Goal: Task Accomplishment & Management: Manage account settings

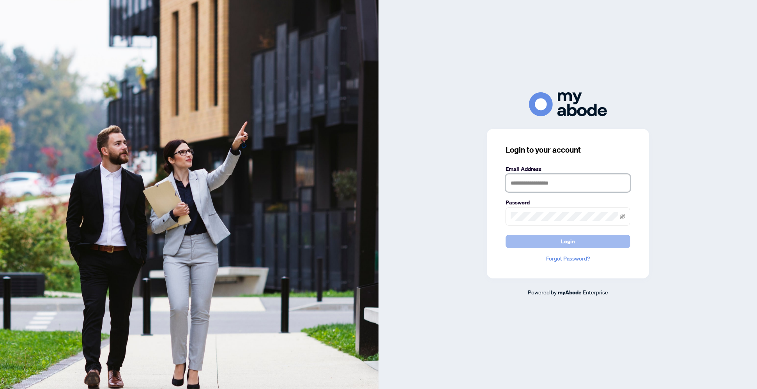
type input "**********"
click at [566, 239] on span "Login" at bounding box center [568, 241] width 14 height 12
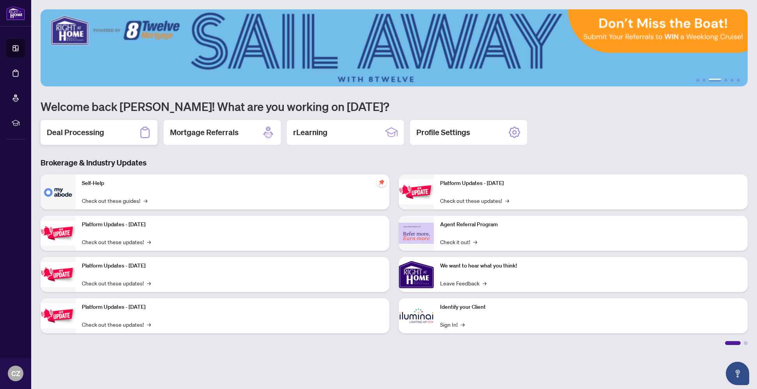
click at [92, 136] on h2 "Deal Processing" at bounding box center [75, 132] width 57 height 11
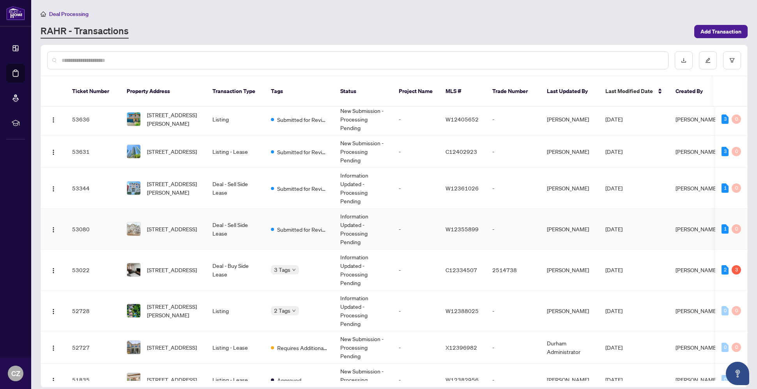
scroll to position [104, 0]
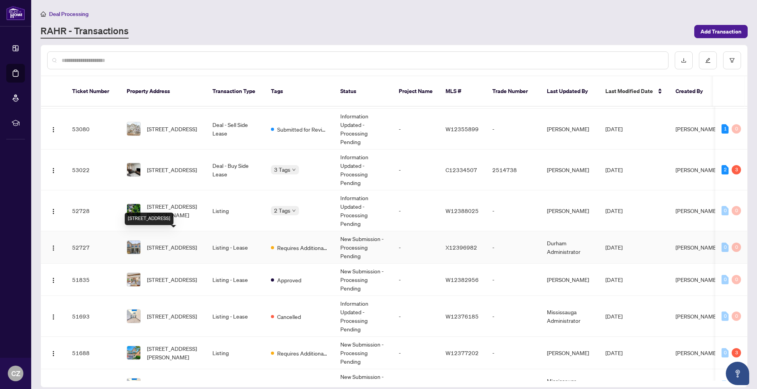
click at [173, 243] on span "[STREET_ADDRESS]" at bounding box center [172, 247] width 50 height 9
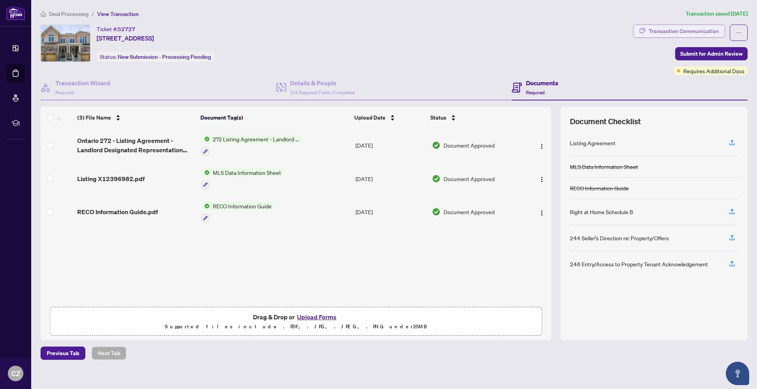
click at [678, 30] on div "Transaction Communication" at bounding box center [684, 31] width 70 height 12
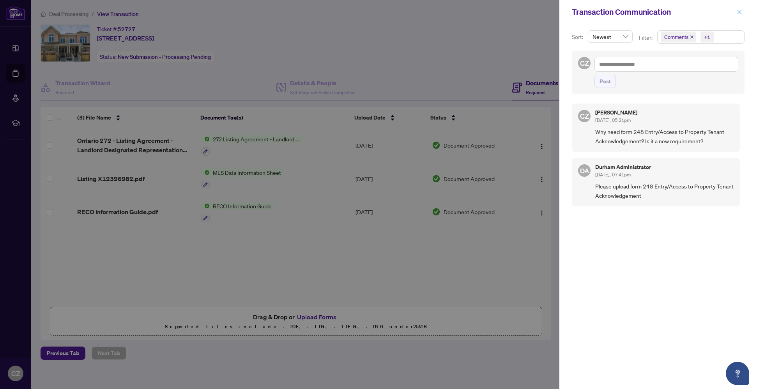
click at [741, 12] on icon "close" at bounding box center [739, 11] width 5 height 5
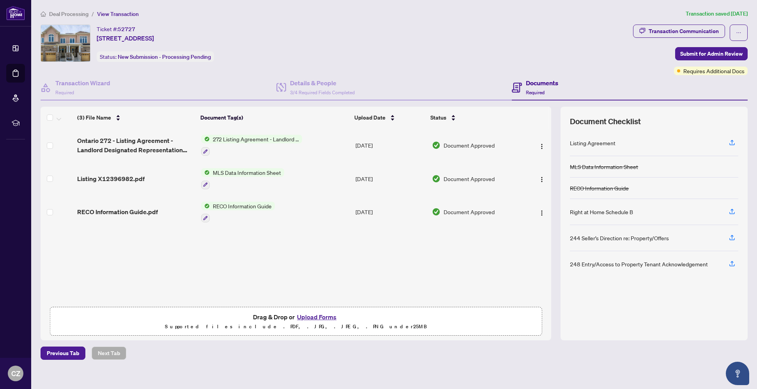
click at [58, 15] on span "Deal Processing" at bounding box center [68, 14] width 39 height 7
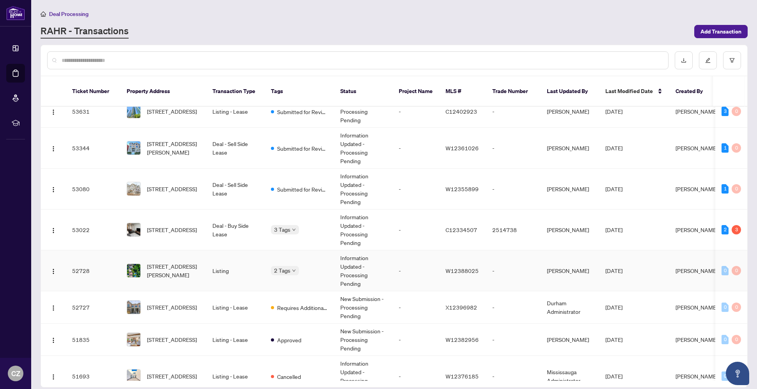
scroll to position [44, 0]
click at [179, 225] on span "[STREET_ADDRESS]" at bounding box center [172, 229] width 50 height 9
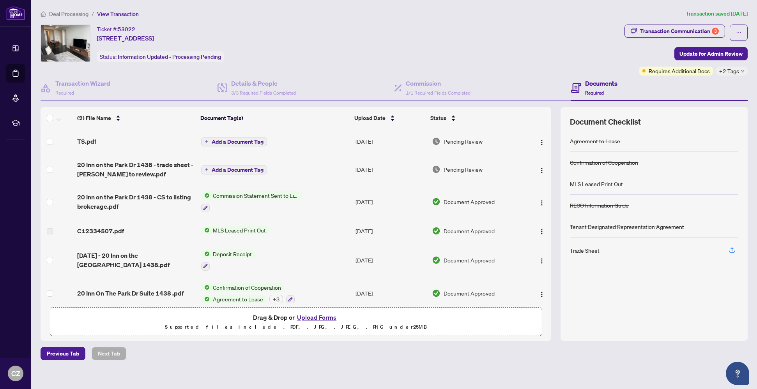
click at [68, 13] on span "Deal Processing" at bounding box center [68, 14] width 39 height 7
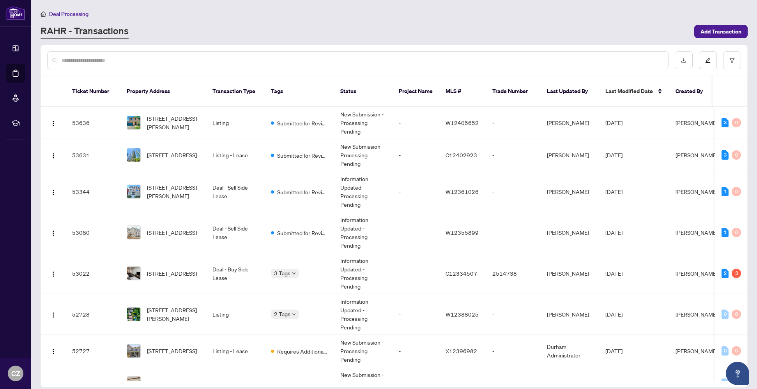
click at [190, 65] on div at bounding box center [357, 60] width 621 height 18
click at [174, 61] on input "text" at bounding box center [362, 60] width 600 height 9
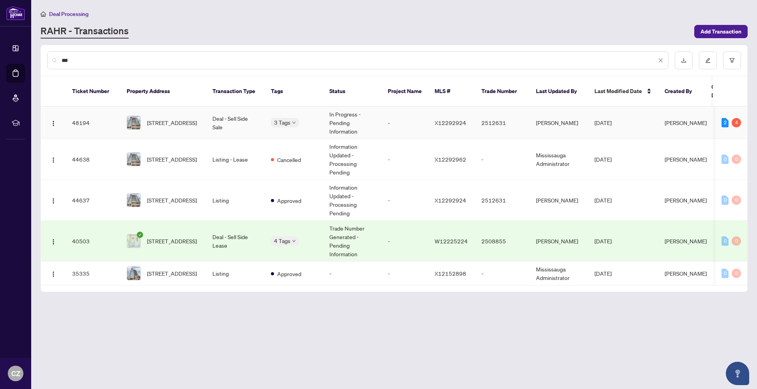
type input "***"
click at [166, 119] on span "[STREET_ADDRESS]" at bounding box center [172, 123] width 50 height 9
